Goal: Information Seeking & Learning: Learn about a topic

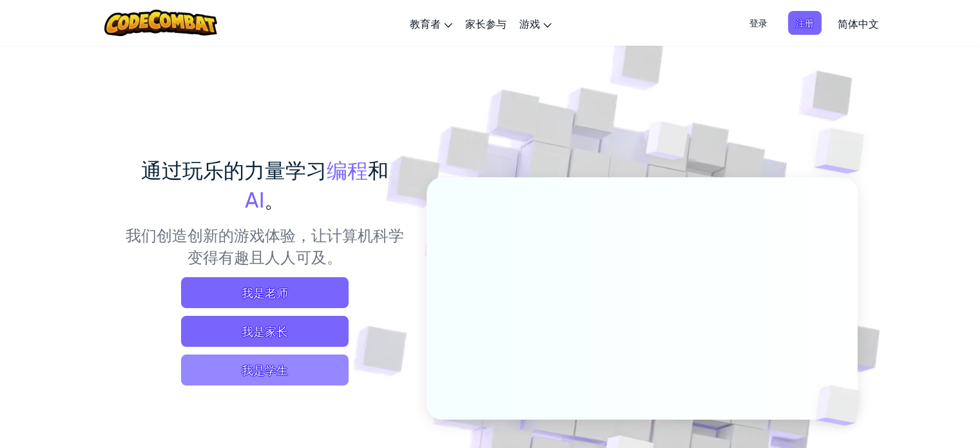
click at [268, 373] on span "我是学生" at bounding box center [264, 369] width 167 height 31
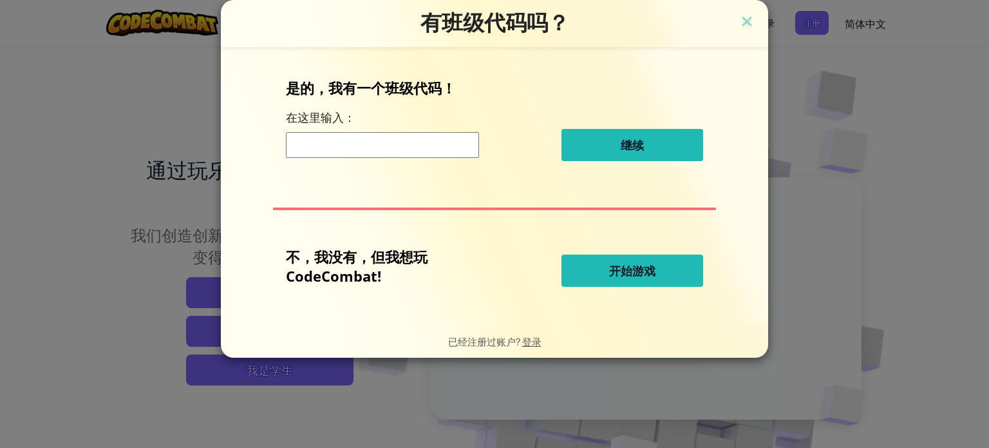
click at [606, 267] on button "开始游戏" at bounding box center [633, 270] width 142 height 32
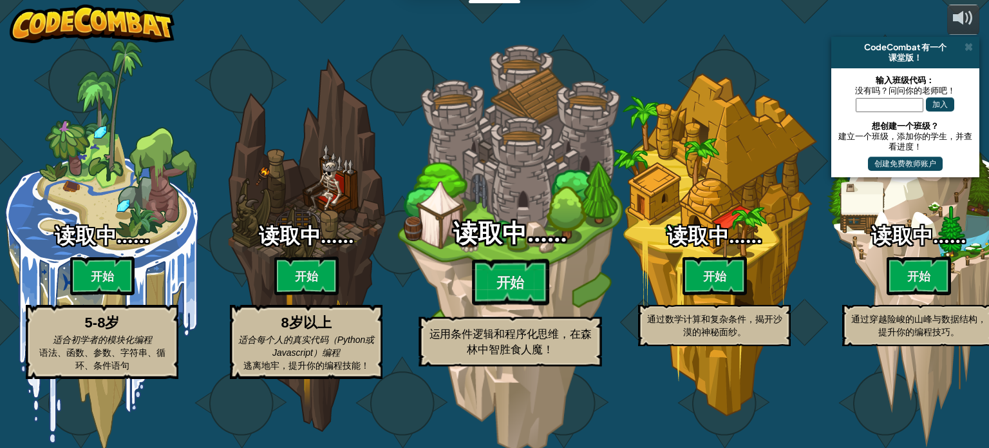
select select "zh-HANS"
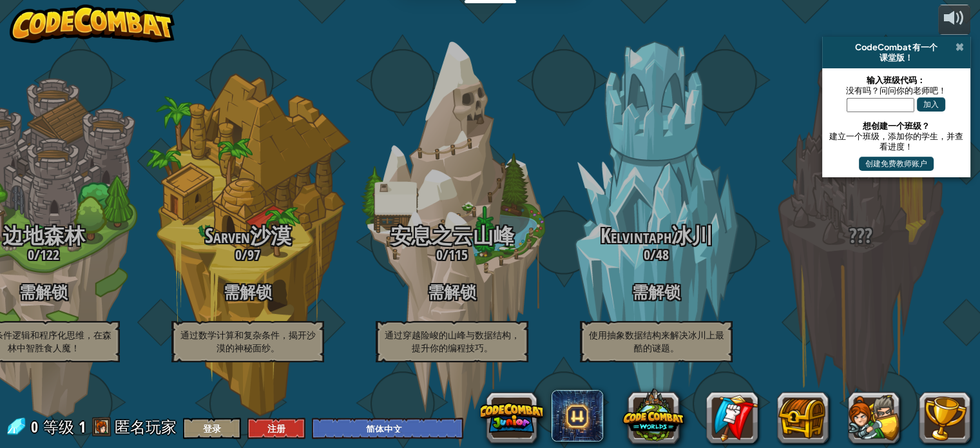
click at [961, 47] on span at bounding box center [959, 47] width 8 height 10
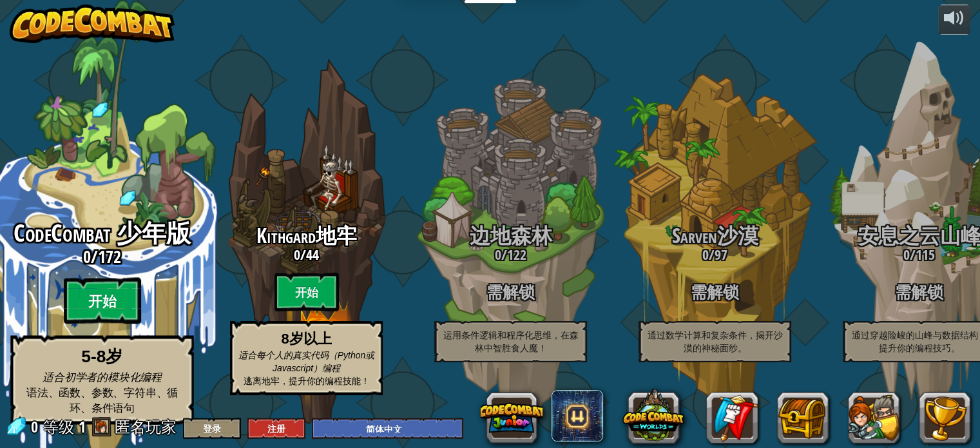
click at [100, 290] on btn "开始" at bounding box center [102, 301] width 77 height 46
select select "zh-HANS"
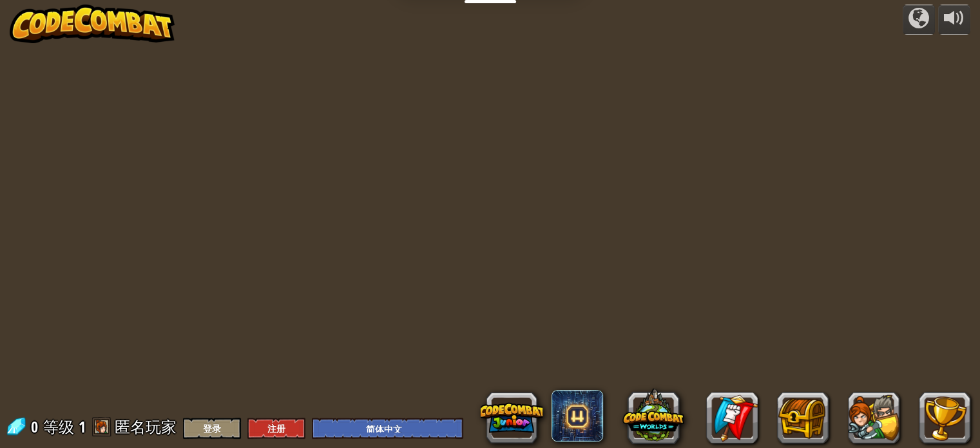
select select "zh-HANS"
click at [423, 434] on select "English ([GEOGRAPHIC_DATA]) English ([GEOGRAPHIC_DATA]) 简体中文 繁體中文 русский españ…" at bounding box center [387, 427] width 151 height 21
select select "zh-HANS"
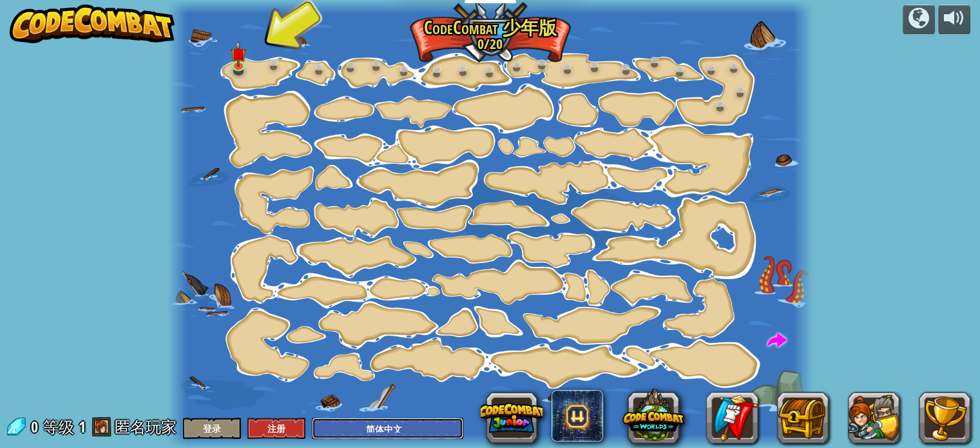
click at [419, 427] on select "English ([GEOGRAPHIC_DATA]) English ([GEOGRAPHIC_DATA]) 简体中文 繁體中文 русский españ…" at bounding box center [387, 427] width 151 height 21
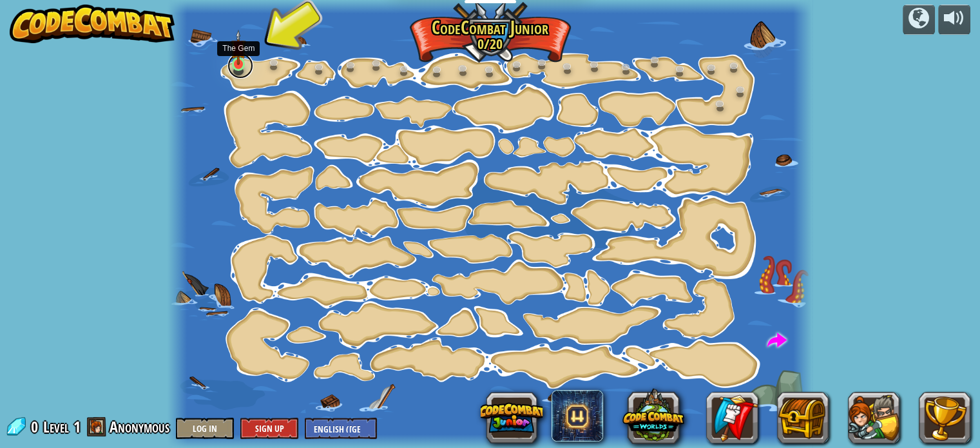
click at [242, 64] on link at bounding box center [240, 66] width 26 height 26
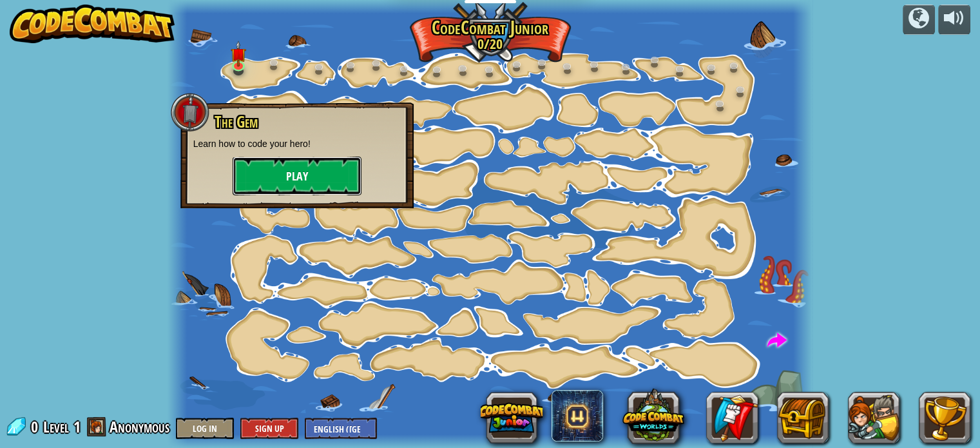
click at [294, 175] on button "Play" at bounding box center [297, 176] width 129 height 39
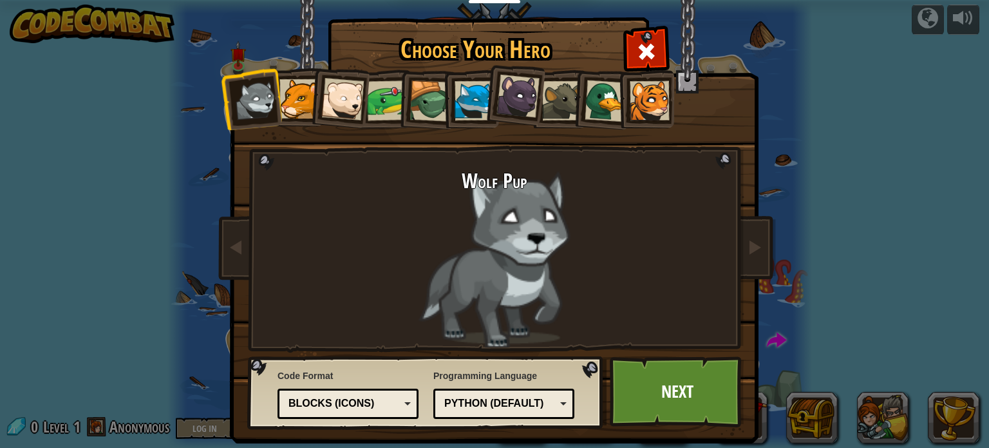
click at [559, 402] on div "Python (Default)" at bounding box center [504, 404] width 124 height 20
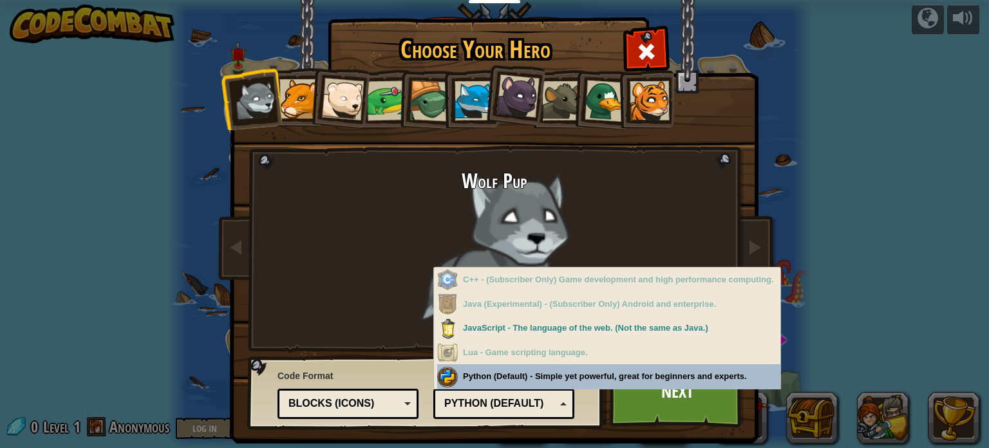
click at [402, 402] on div "Blocks (Icons)" at bounding box center [348, 404] width 124 height 20
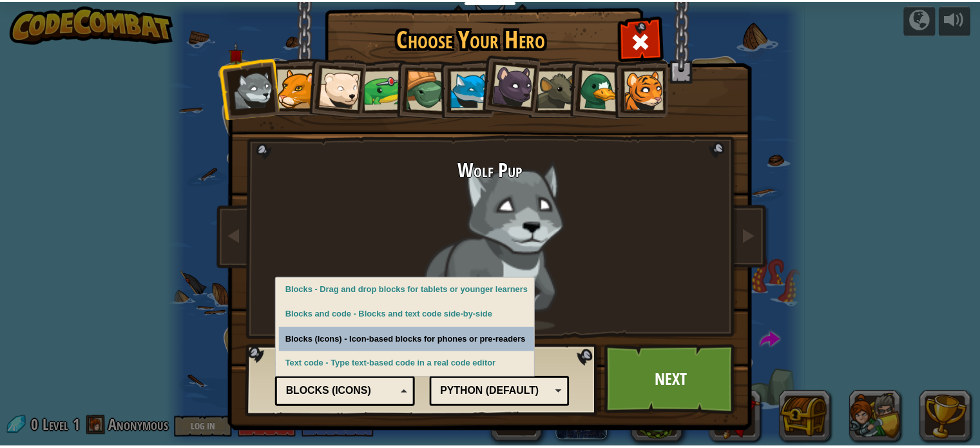
scroll to position [15, 0]
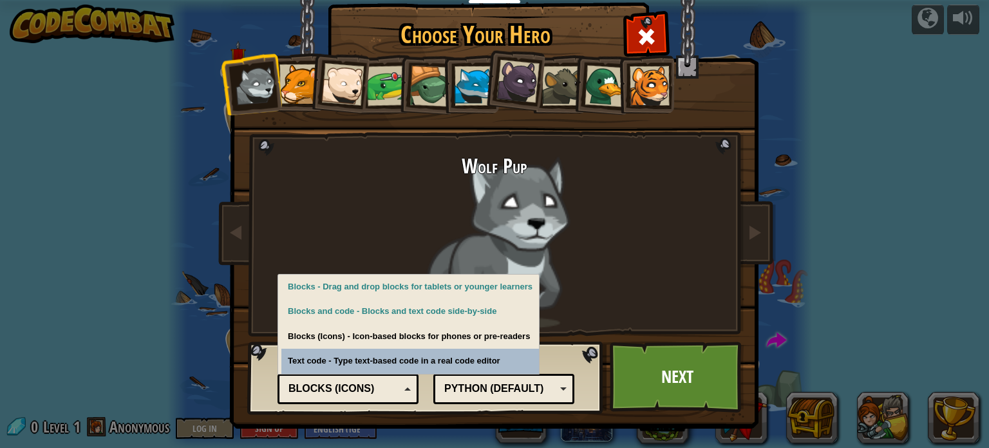
click at [560, 391] on div "Python (Default)" at bounding box center [504, 389] width 124 height 20
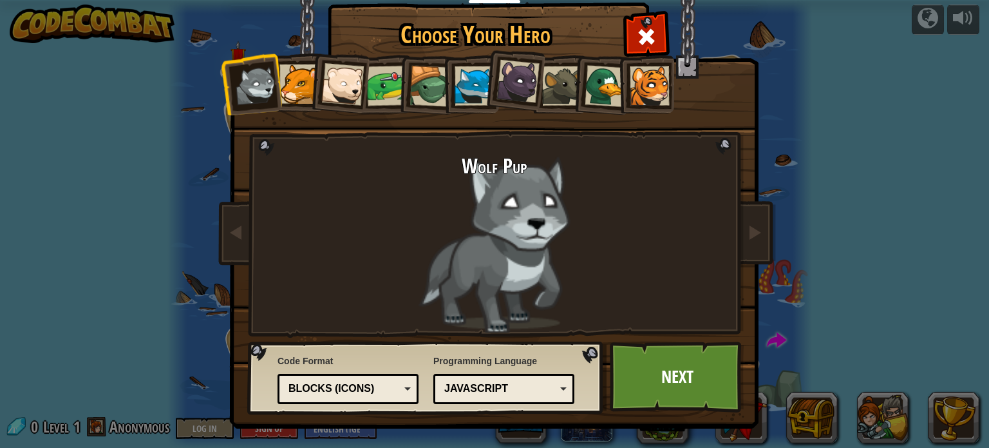
click at [531, 406] on div "Code Format Text code Blocks and code Blocks Blocks (Icons) Blocks (Icons) Bloc…" at bounding box center [426, 378] width 349 height 66
click at [530, 396] on div "JavaScript" at bounding box center [504, 389] width 124 height 20
click at [655, 368] on link "Next" at bounding box center [677, 376] width 135 height 71
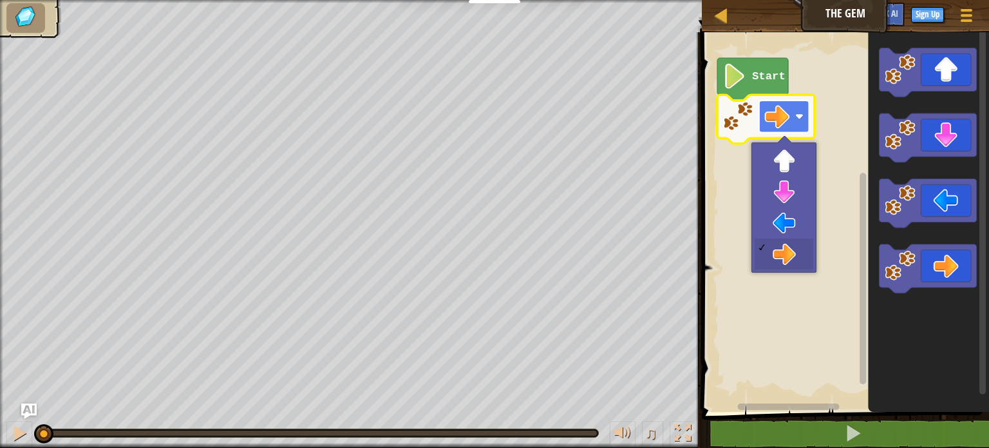
click at [785, 115] on image "Blockly Workspace" at bounding box center [777, 116] width 25 height 25
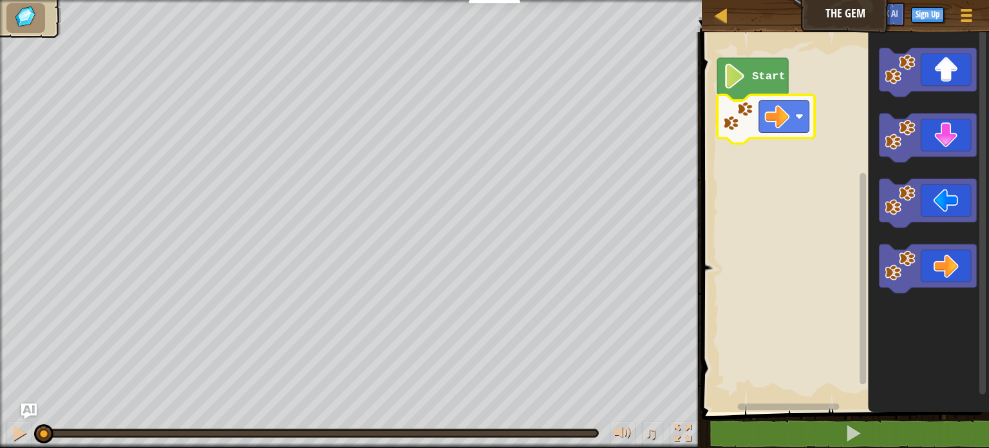
click at [744, 114] on image "Blockly Workspace" at bounding box center [738, 115] width 31 height 31
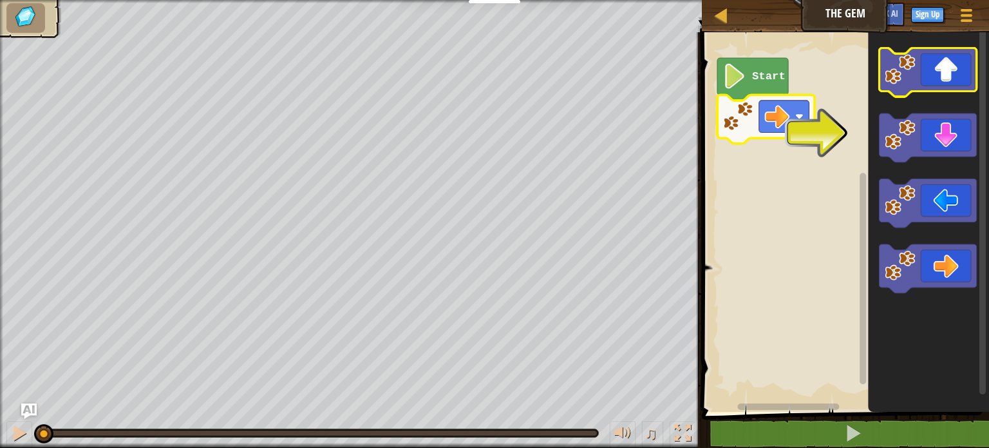
click at [933, 81] on icon "Blockly Workspace" at bounding box center [928, 72] width 97 height 49
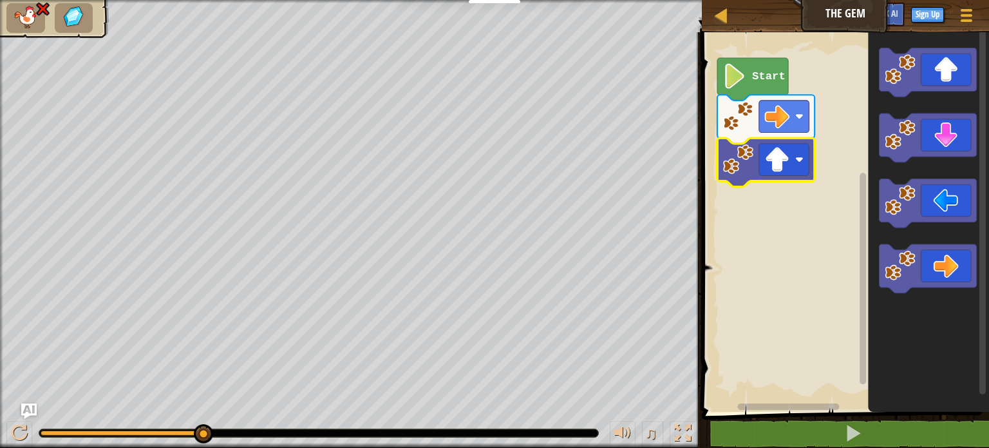
click at [784, 144] on g "Blockly Workspace" at bounding box center [766, 162] width 97 height 49
click at [781, 164] on image "Blockly Workspace" at bounding box center [777, 159] width 25 height 25
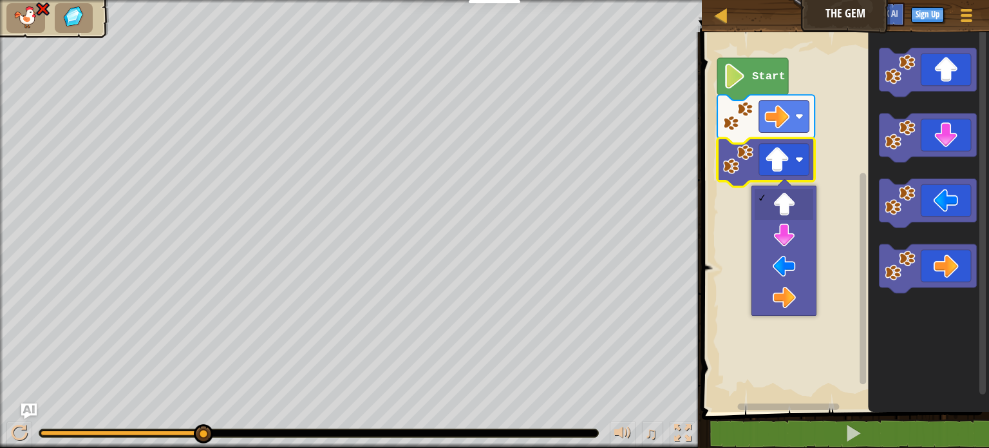
click at [750, 162] on image "Blockly Workspace" at bounding box center [738, 159] width 31 height 31
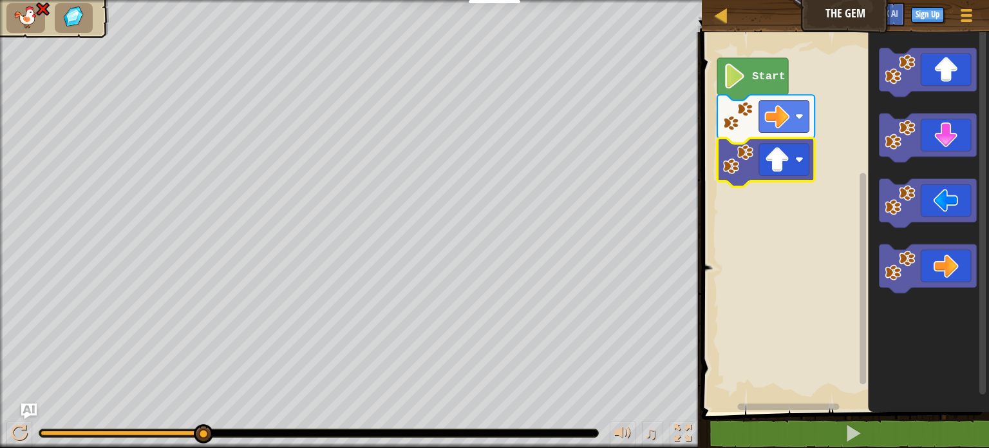
click at [747, 163] on image "Blockly Workspace" at bounding box center [738, 159] width 31 height 31
click at [745, 121] on image "Blockly Workspace" at bounding box center [738, 115] width 31 height 31
click at [772, 76] on text "Start" at bounding box center [768, 76] width 33 height 12
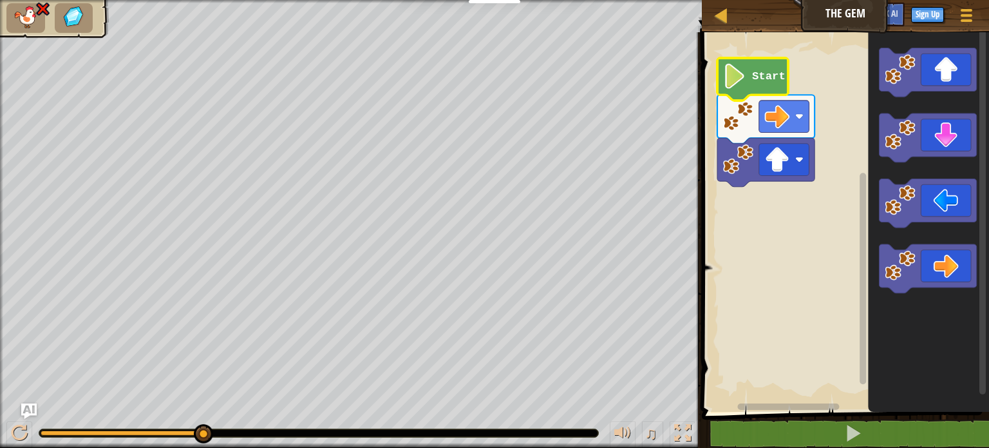
click at [748, 117] on image "Blockly Workspace" at bounding box center [738, 115] width 31 height 31
click at [742, 124] on image "Blockly Workspace" at bounding box center [738, 115] width 31 height 31
click at [773, 120] on image "Blockly Workspace" at bounding box center [777, 116] width 25 height 25
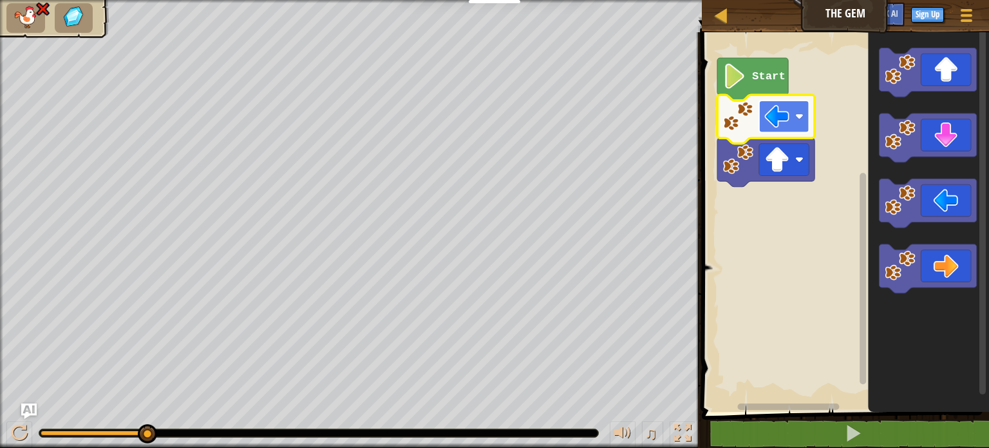
click at [787, 120] on image "Blockly Workspace" at bounding box center [777, 116] width 25 height 25
click at [785, 117] on image "Blockly Workspace" at bounding box center [777, 116] width 25 height 25
click at [789, 120] on image "Blockly Workspace" at bounding box center [777, 116] width 25 height 25
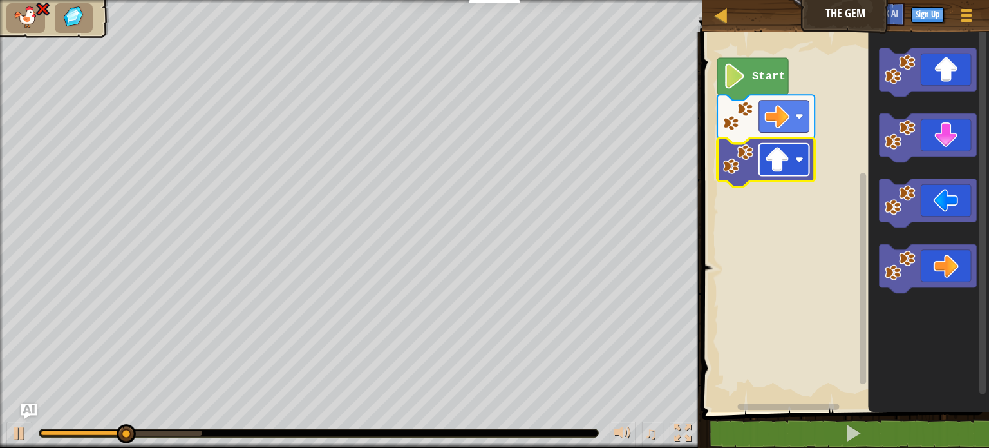
click at [772, 160] on image "Blockly Workspace" at bounding box center [777, 159] width 25 height 25
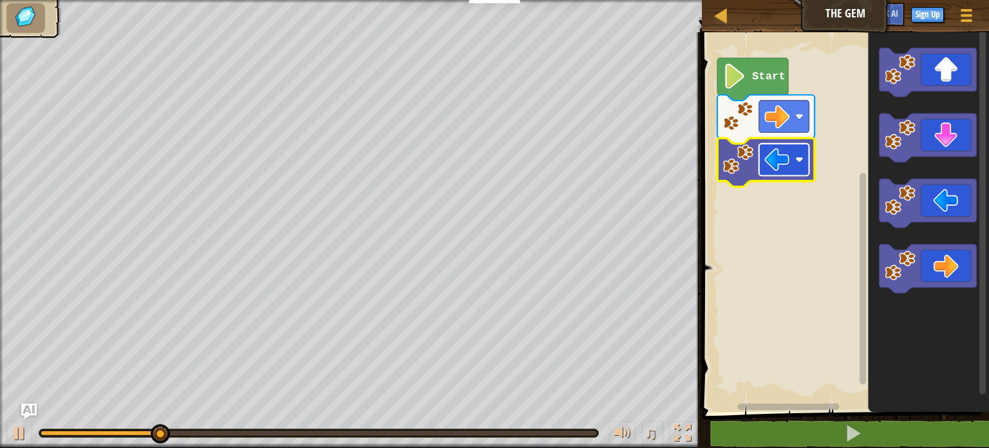
click at [776, 158] on image "Blockly Workspace" at bounding box center [777, 159] width 25 height 25
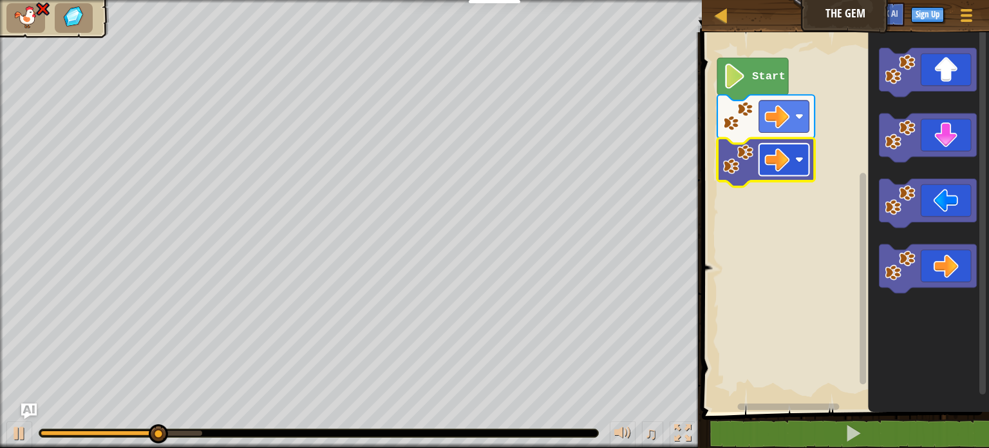
click at [785, 159] on image "Blockly Workspace" at bounding box center [777, 159] width 25 height 25
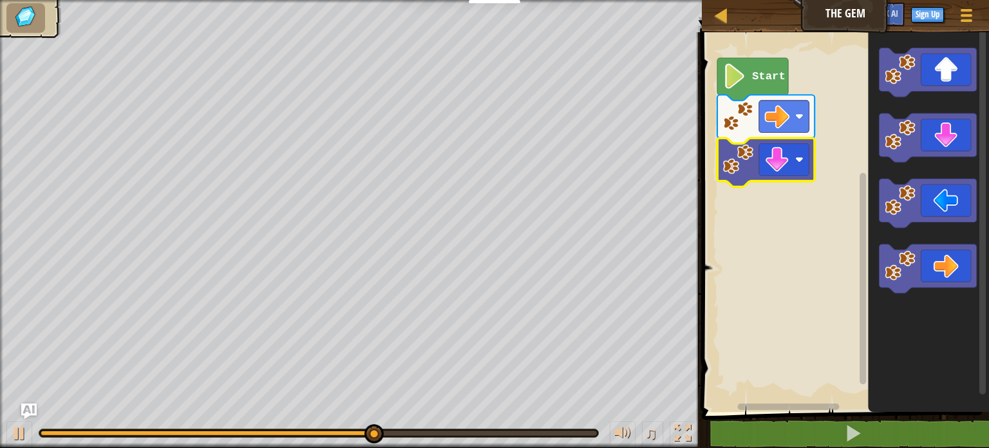
click at [737, 173] on image "Blockly Workspace" at bounding box center [738, 159] width 31 height 31
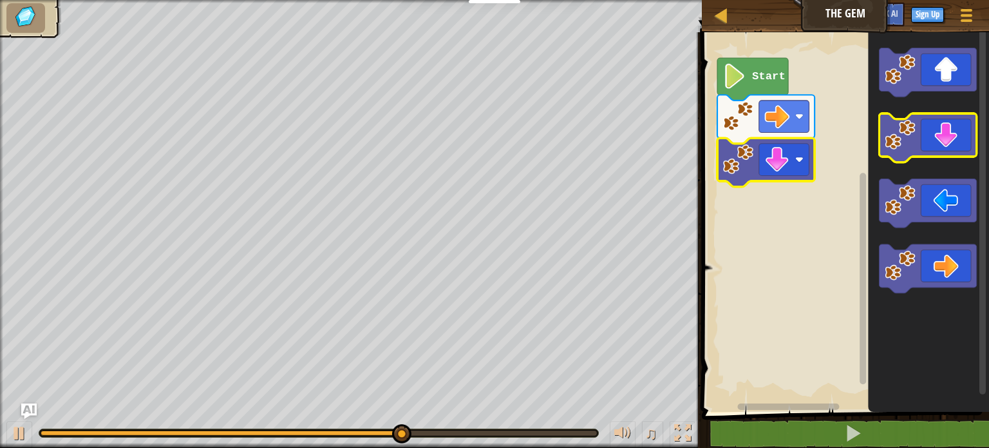
click at [900, 144] on image "Blockly Workspace" at bounding box center [900, 134] width 31 height 31
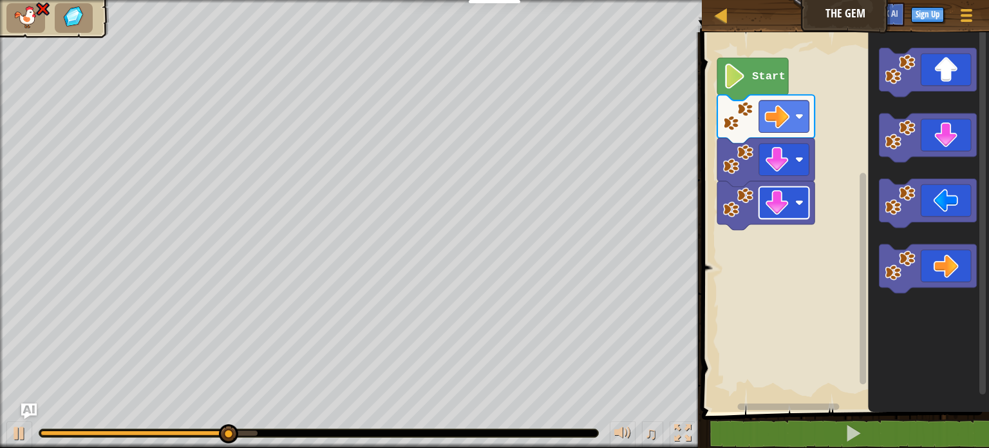
click at [798, 205] on image "Blockly Workspace" at bounding box center [800, 202] width 8 height 8
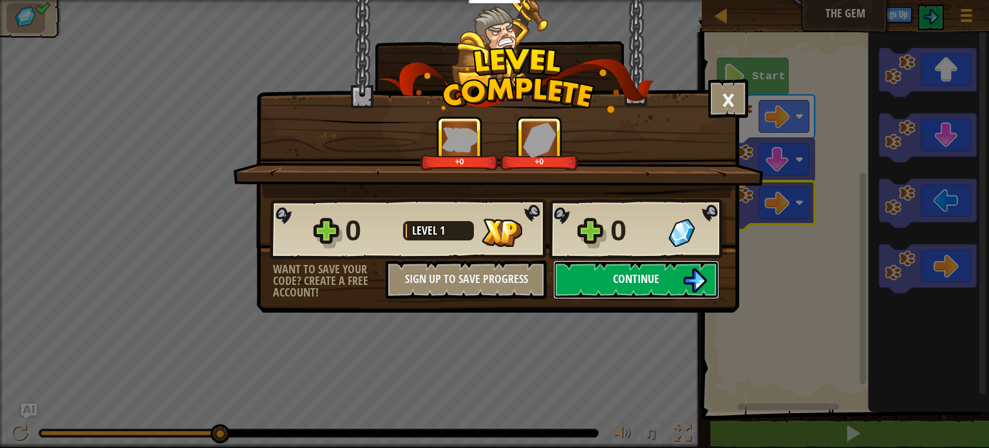
click at [618, 267] on button "Continue" at bounding box center [636, 279] width 166 height 39
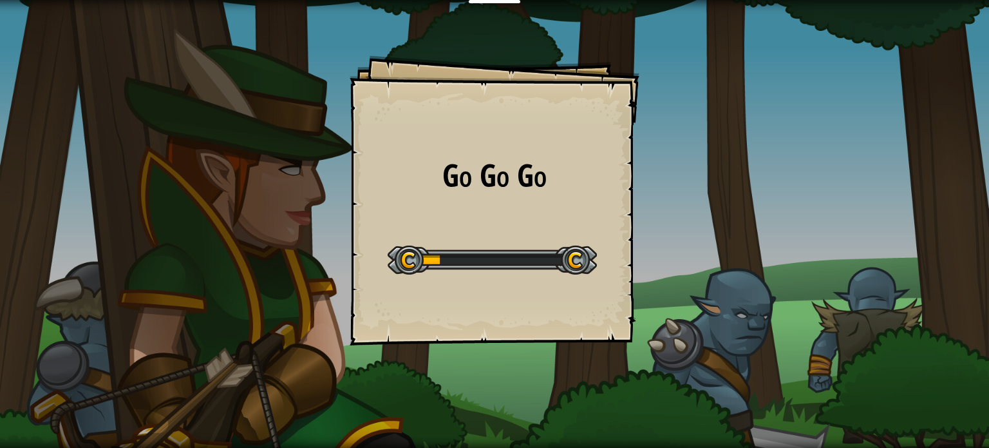
click at [532, 255] on div at bounding box center [492, 259] width 209 height 29
